Goal: Check status: Check status

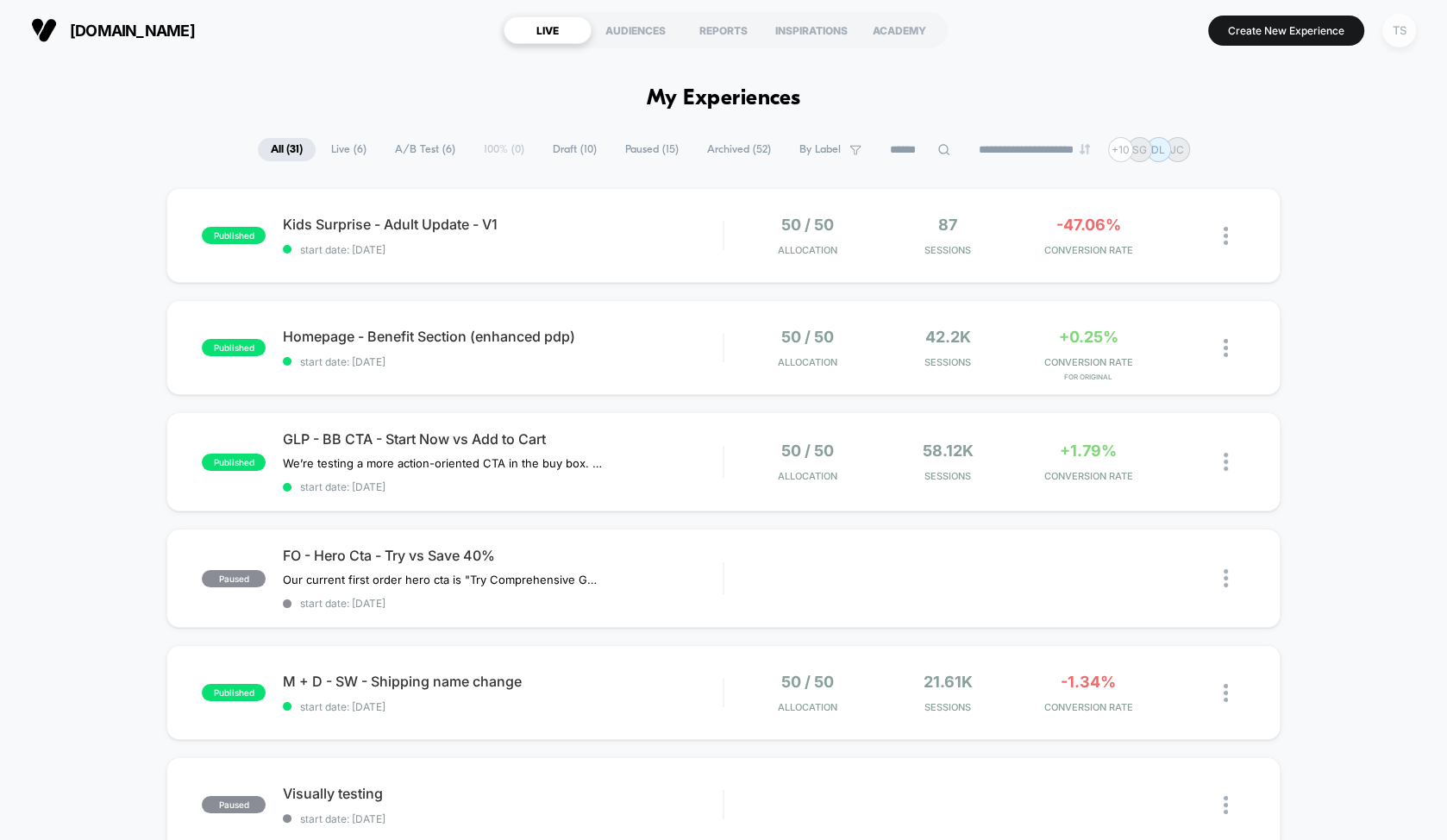
click at [1397, 32] on div "TS" at bounding box center [1399, 31] width 34 height 34
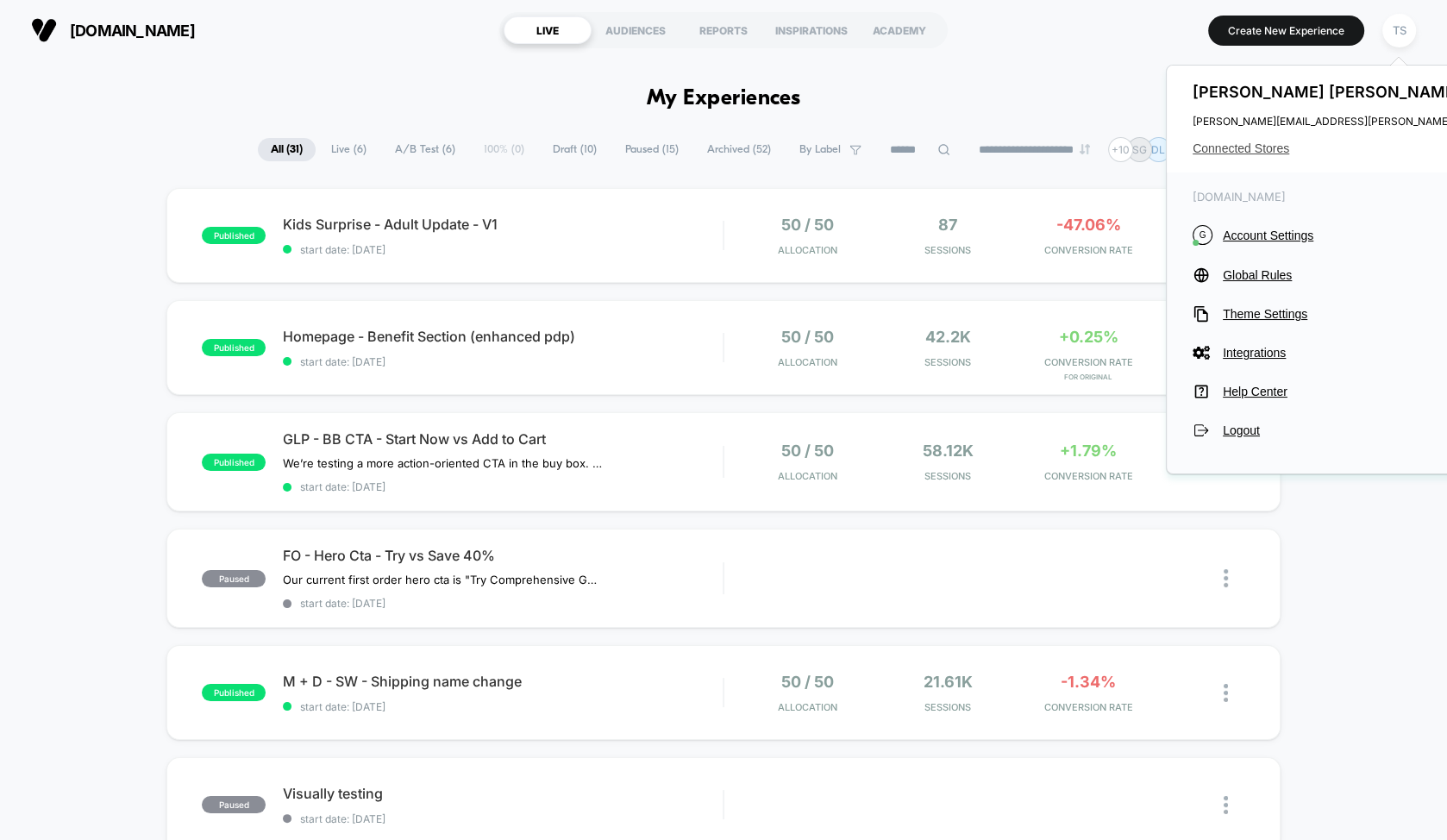
click at [1228, 142] on span "Connected Stores" at bounding box center [1364, 148] width 342 height 14
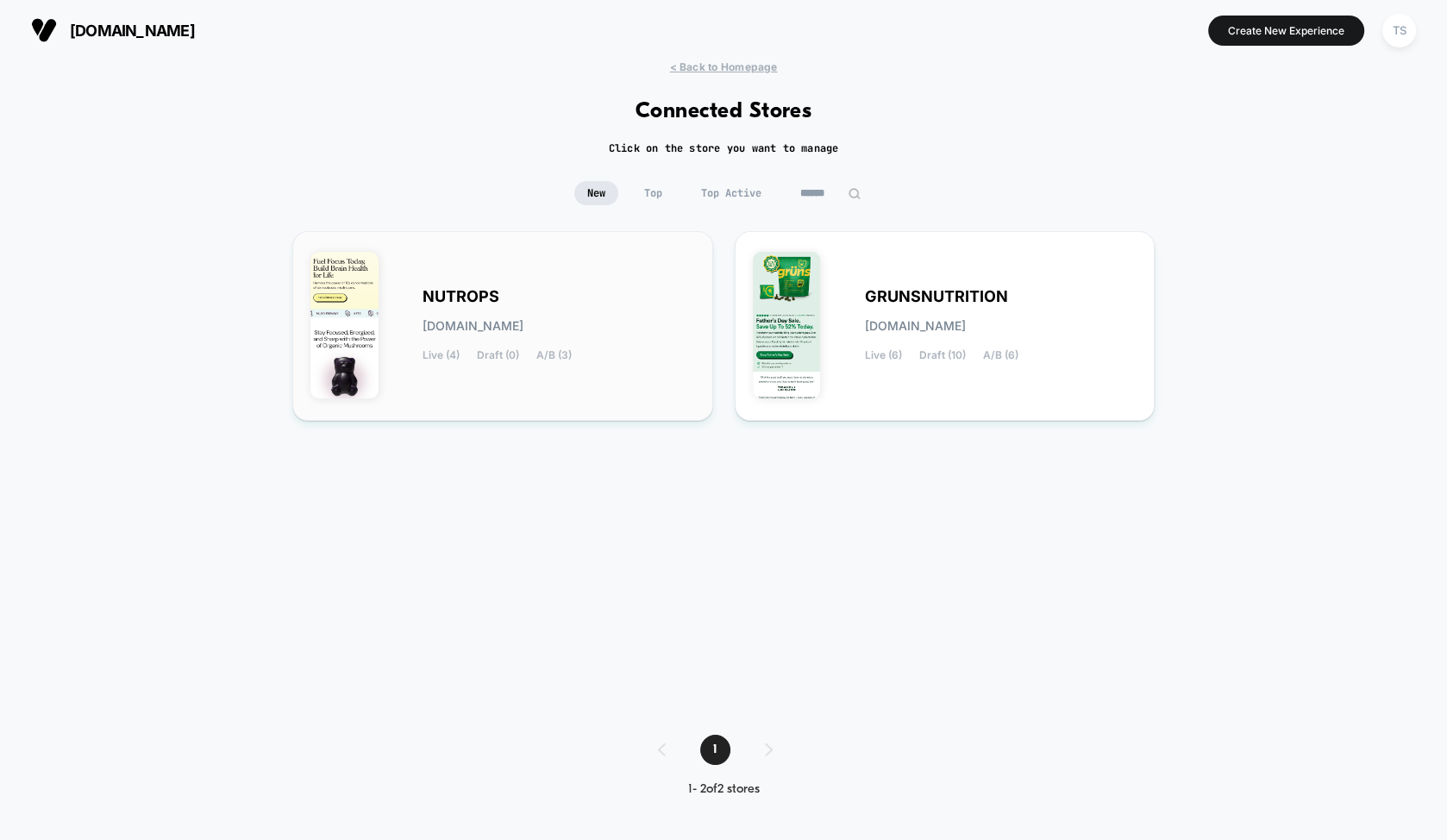
click at [500, 284] on div "NUTROPS [DOMAIN_NAME] Live (4) Draft (0) A/B (3)" at bounding box center [502, 326] width 384 height 153
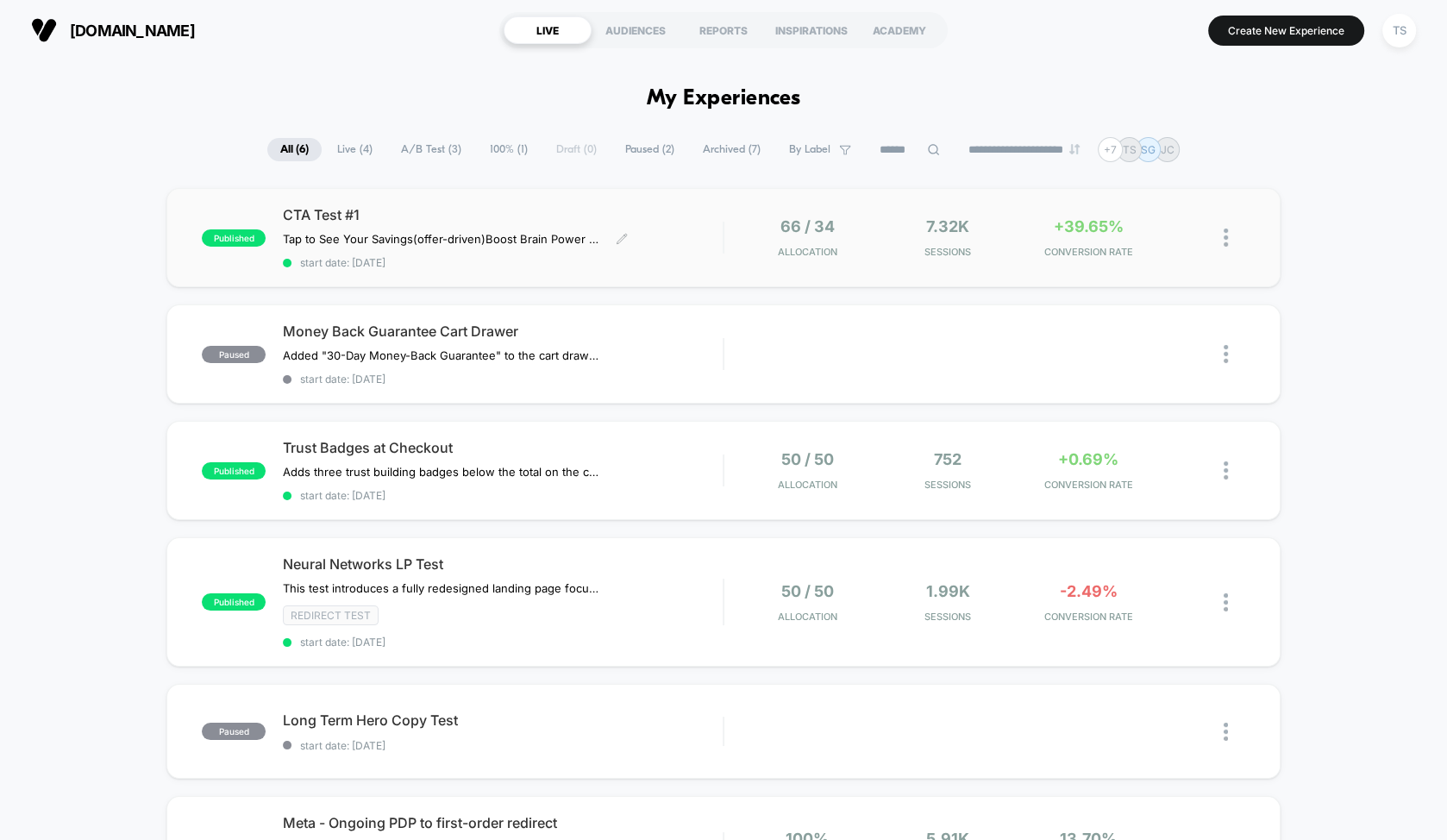
click at [389, 216] on span "CTA Test #1" at bounding box center [503, 215] width 440 height 17
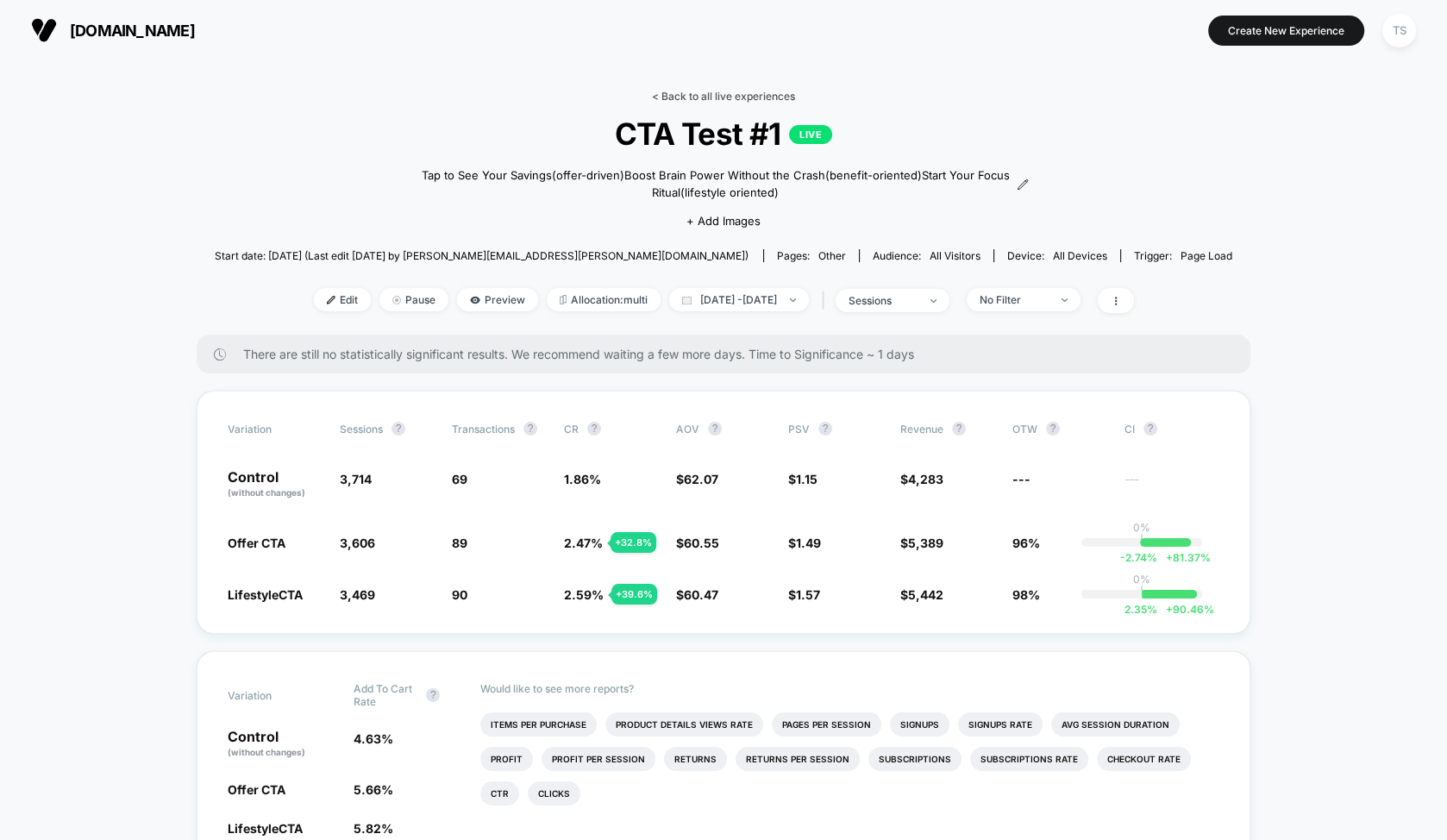
click at [672, 101] on link "< Back to all live experiences" at bounding box center [724, 96] width 143 height 13
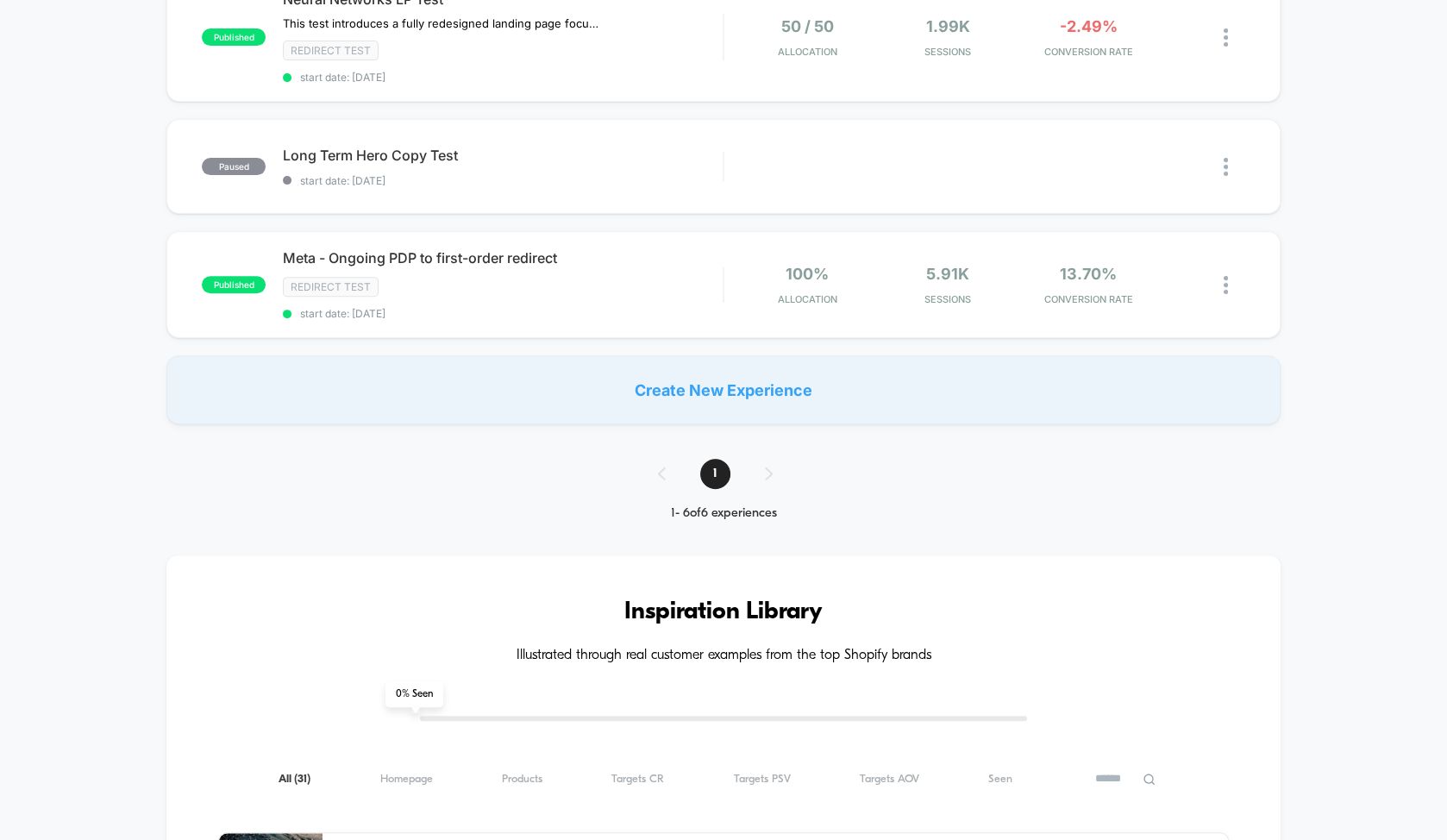
scroll to position [479, 0]
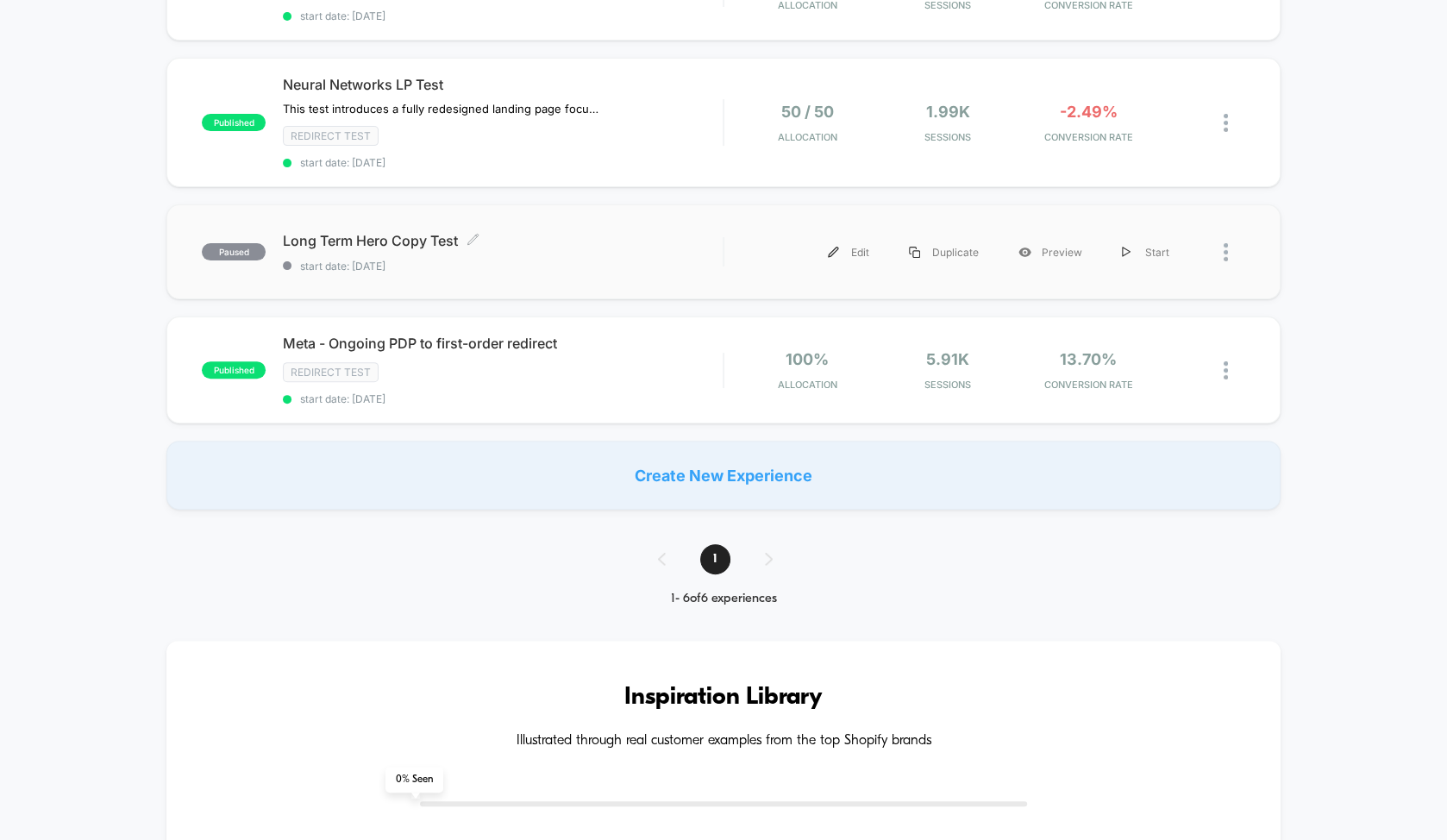
click at [485, 260] on span "start date: [DATE]" at bounding box center [503, 266] width 440 height 13
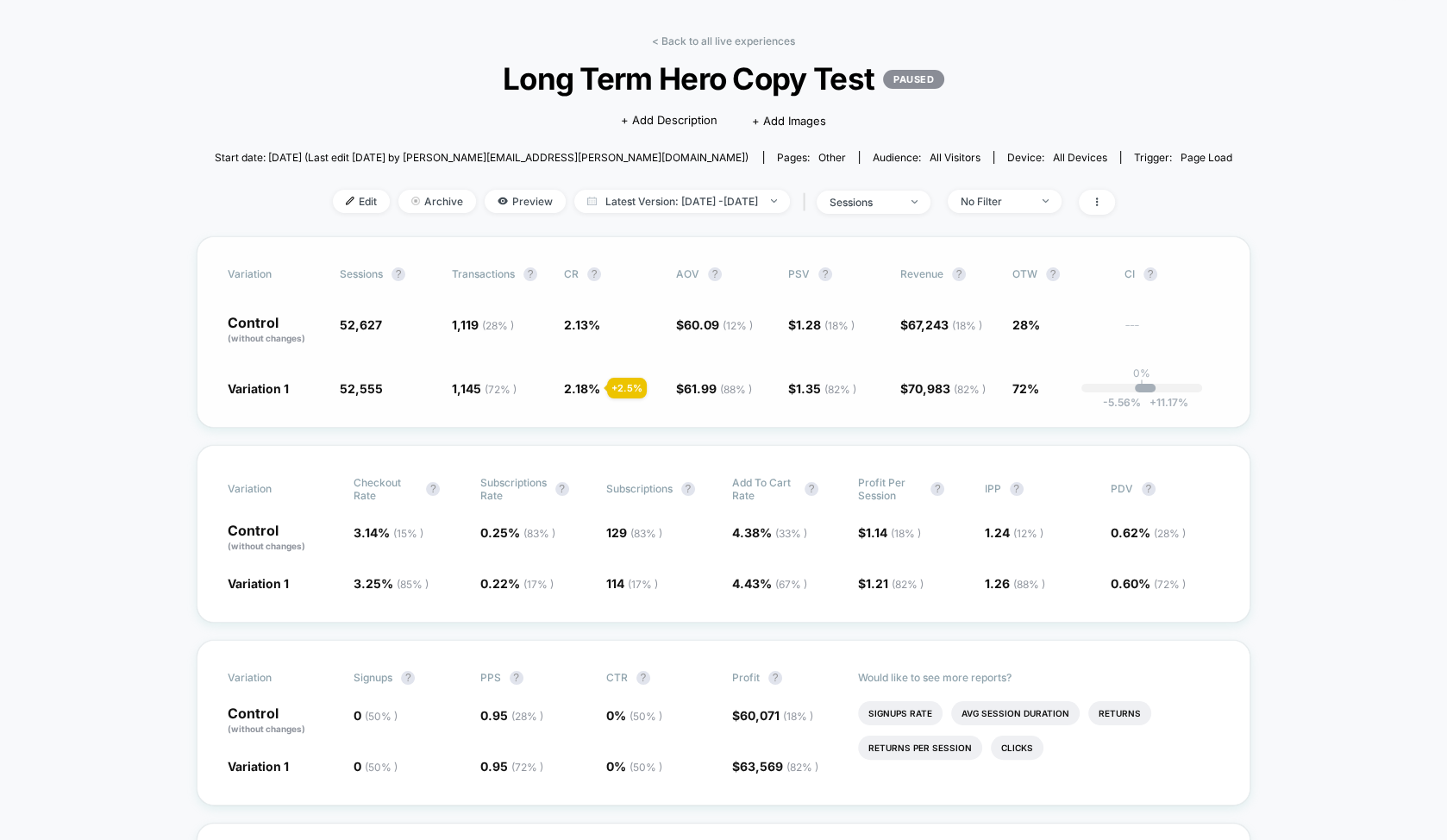
scroll to position [46, 0]
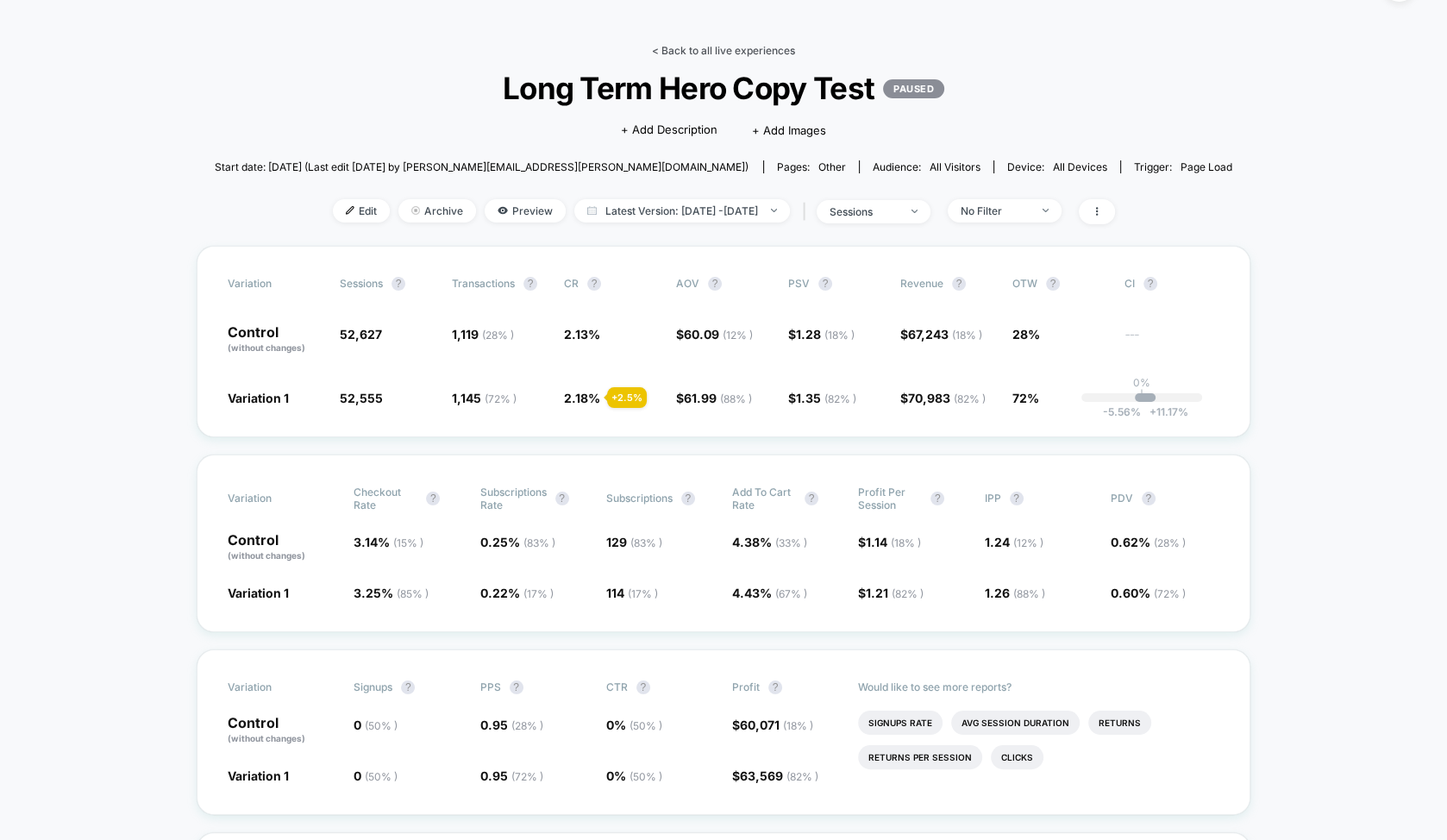
click at [701, 52] on link "< Back to all live experiences" at bounding box center [724, 50] width 143 height 13
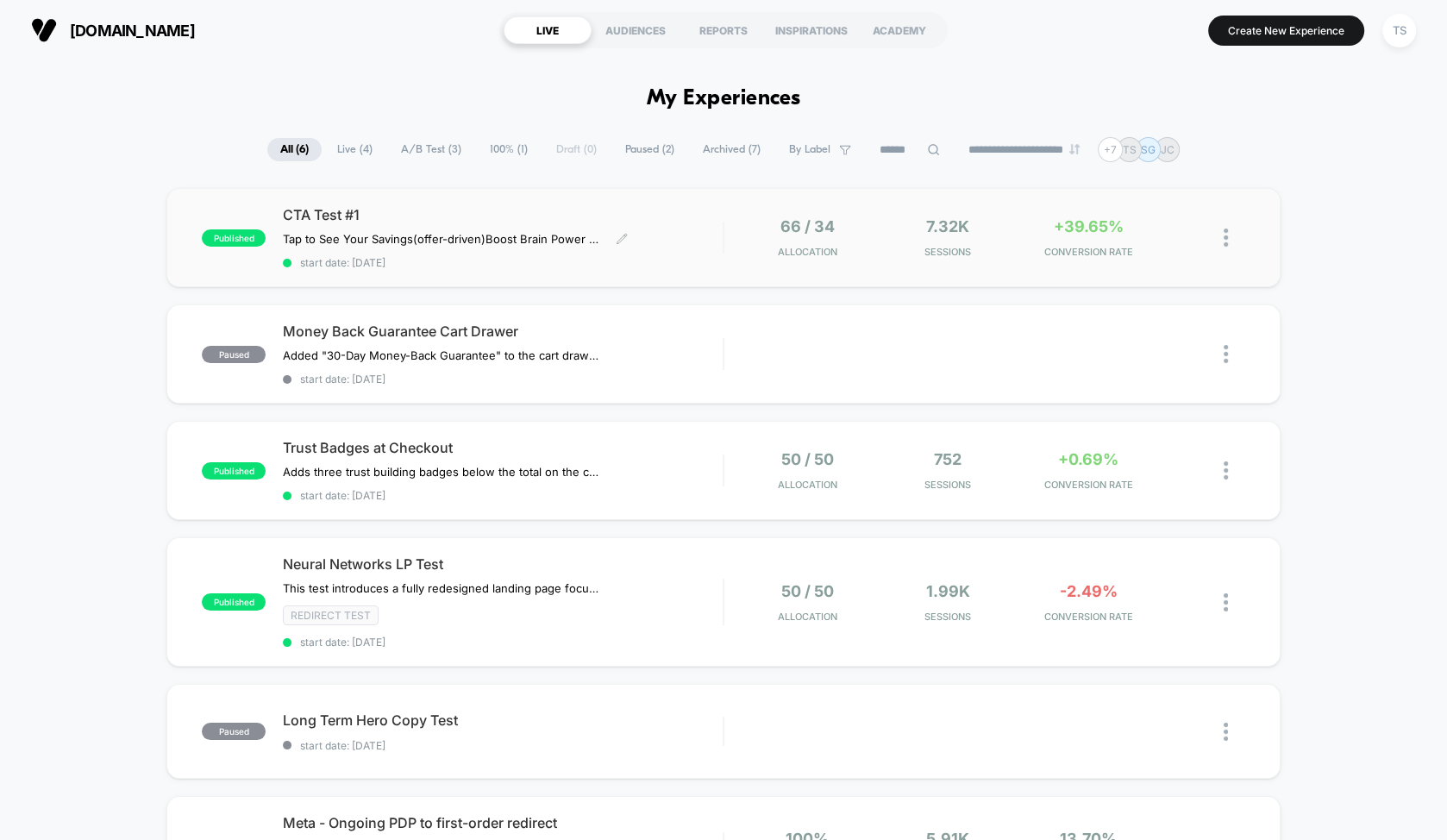
click at [508, 209] on span "CTA Test #1" at bounding box center [503, 215] width 440 height 17
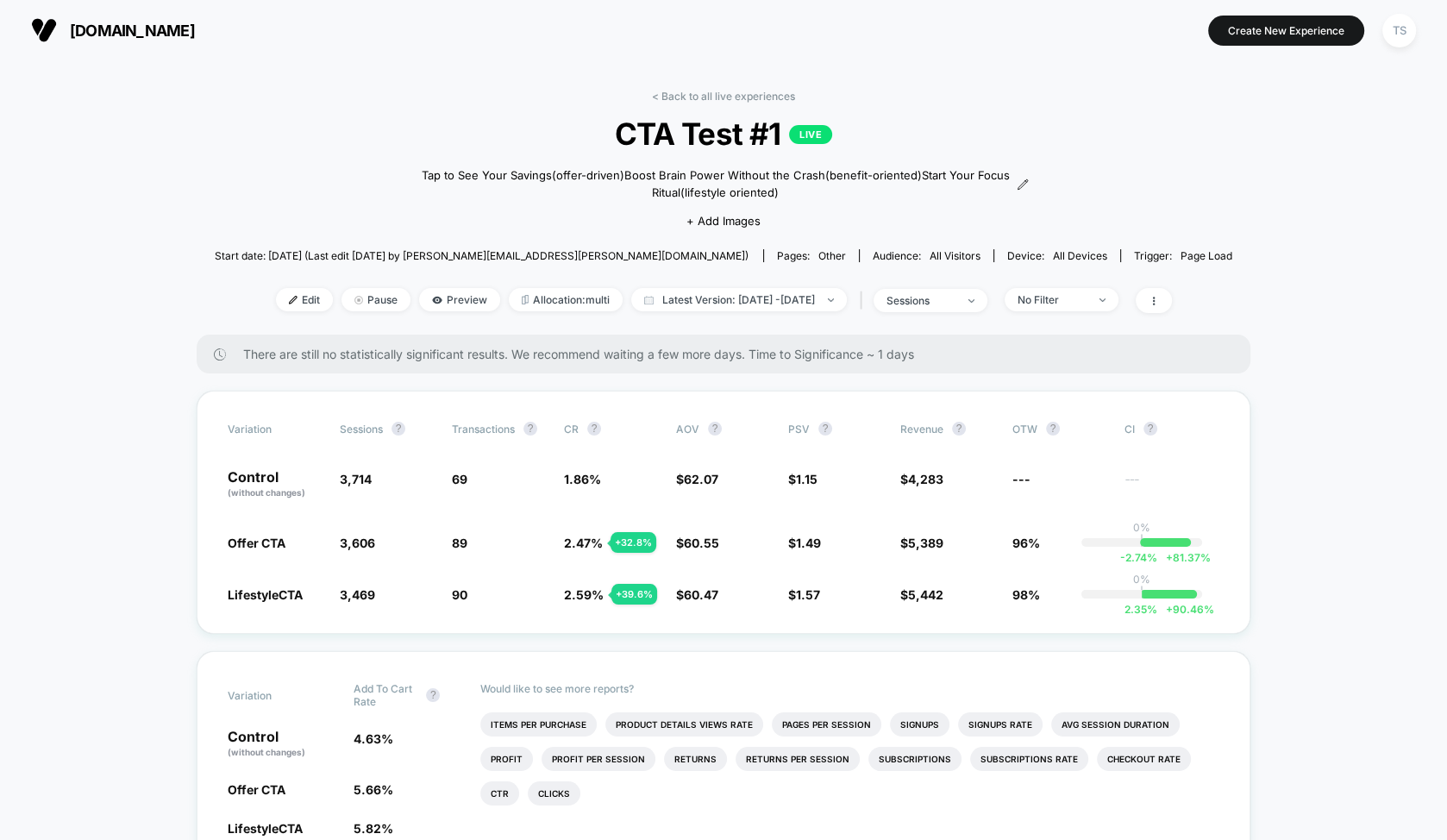
scroll to position [35, 0]
